Goal: Information Seeking & Learning: Learn about a topic

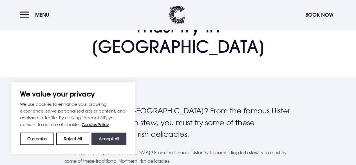
click at [113, 139] on button "Accept All" at bounding box center [109, 138] width 35 height 12
checkbox input "true"
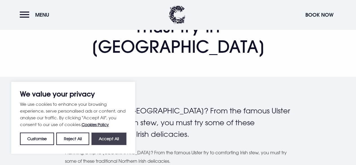
checkbox input "true"
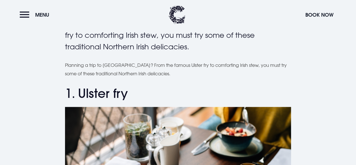
scroll to position [180, 0]
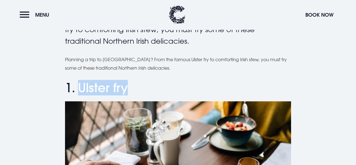
drag, startPoint x: 129, startPoint y: 69, endPoint x: 81, endPoint y: 65, distance: 48.7
click at [81, 80] on h2 "1. Ulster fry" at bounding box center [178, 87] width 226 height 15
copy h2 "Ulster fry"
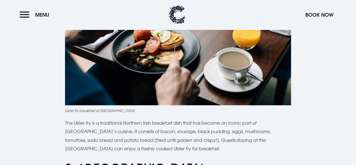
scroll to position [336, 0]
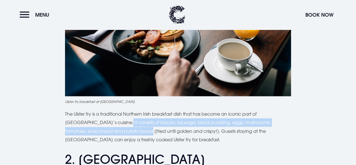
drag, startPoint x: 102, startPoint y: 101, endPoint x: 120, endPoint y: 109, distance: 20.1
click at [120, 110] on p "The Ulster fry is a traditional Northern Irish breakfast dish that has become a…" at bounding box center [178, 127] width 226 height 34
copy p "It consists of bacon, sausage, black pudding, eggs, mushrooms, tomatoes, soda b…"
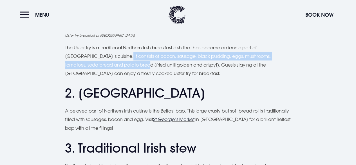
scroll to position [403, 0]
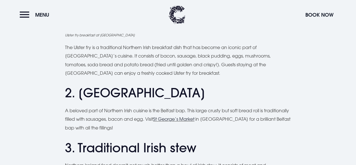
click at [108, 106] on p "A beloved part of Northern Irish cuisine is the Belfast bap. This large crusty …" at bounding box center [178, 119] width 226 height 26
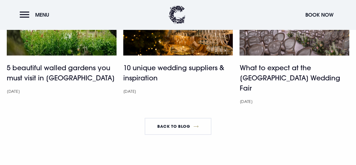
scroll to position [2067, 0]
